Goal: Information Seeking & Learning: Learn about a topic

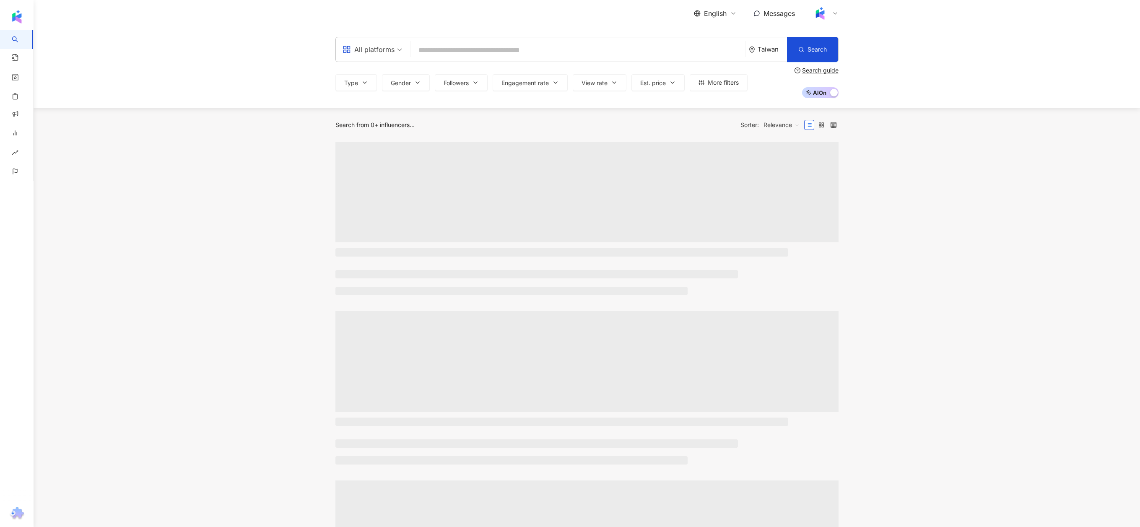
click at [771, 54] on div "Taiwan" at bounding box center [768, 49] width 38 height 24
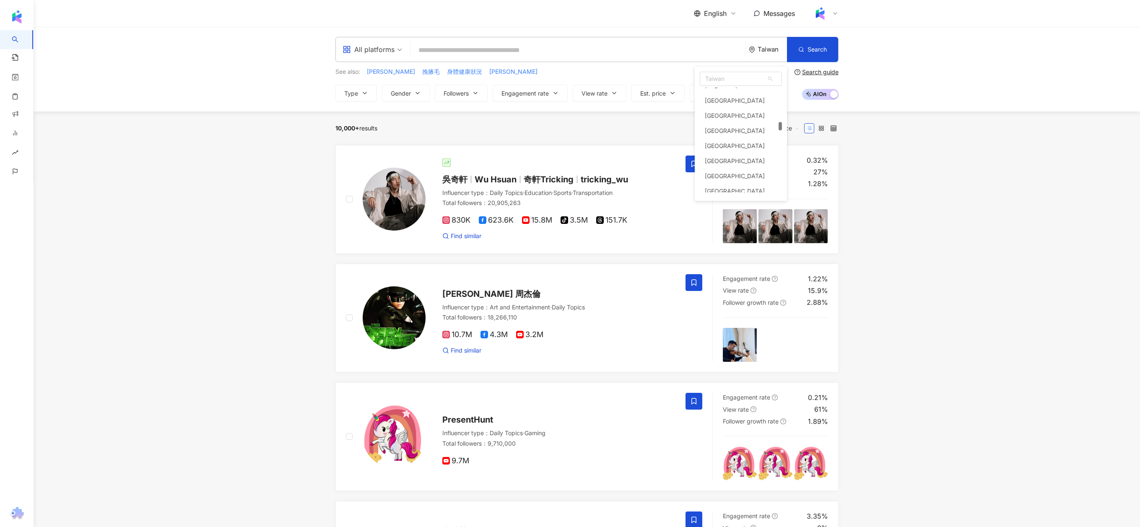
scroll to position [1685, 0]
click at [731, 121] on div "Indonesia" at bounding box center [741, 120] width 82 height 15
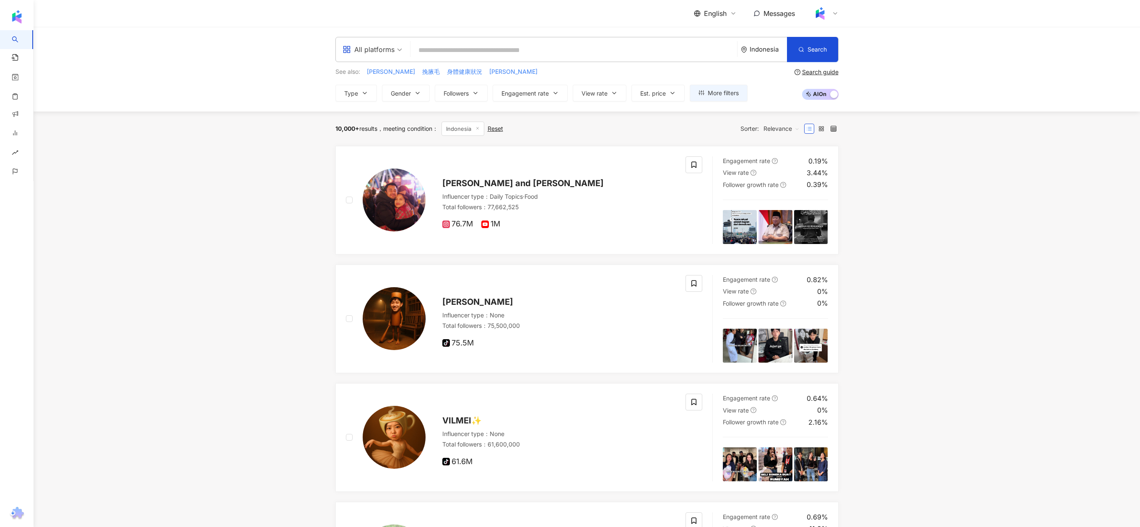
click at [361, 49] on div "All platforms" at bounding box center [369, 49] width 52 height 13
click at [383, 87] on div "Instagram" at bounding box center [372, 88] width 55 height 10
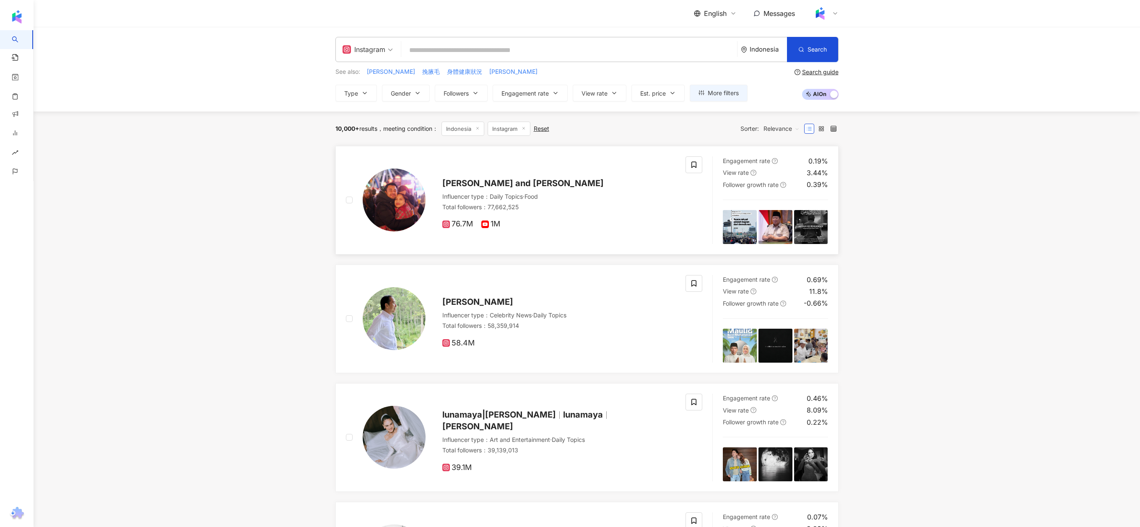
click at [400, 206] on img at bounding box center [394, 200] width 63 height 63
